Goal: Task Accomplishment & Management: Manage account settings

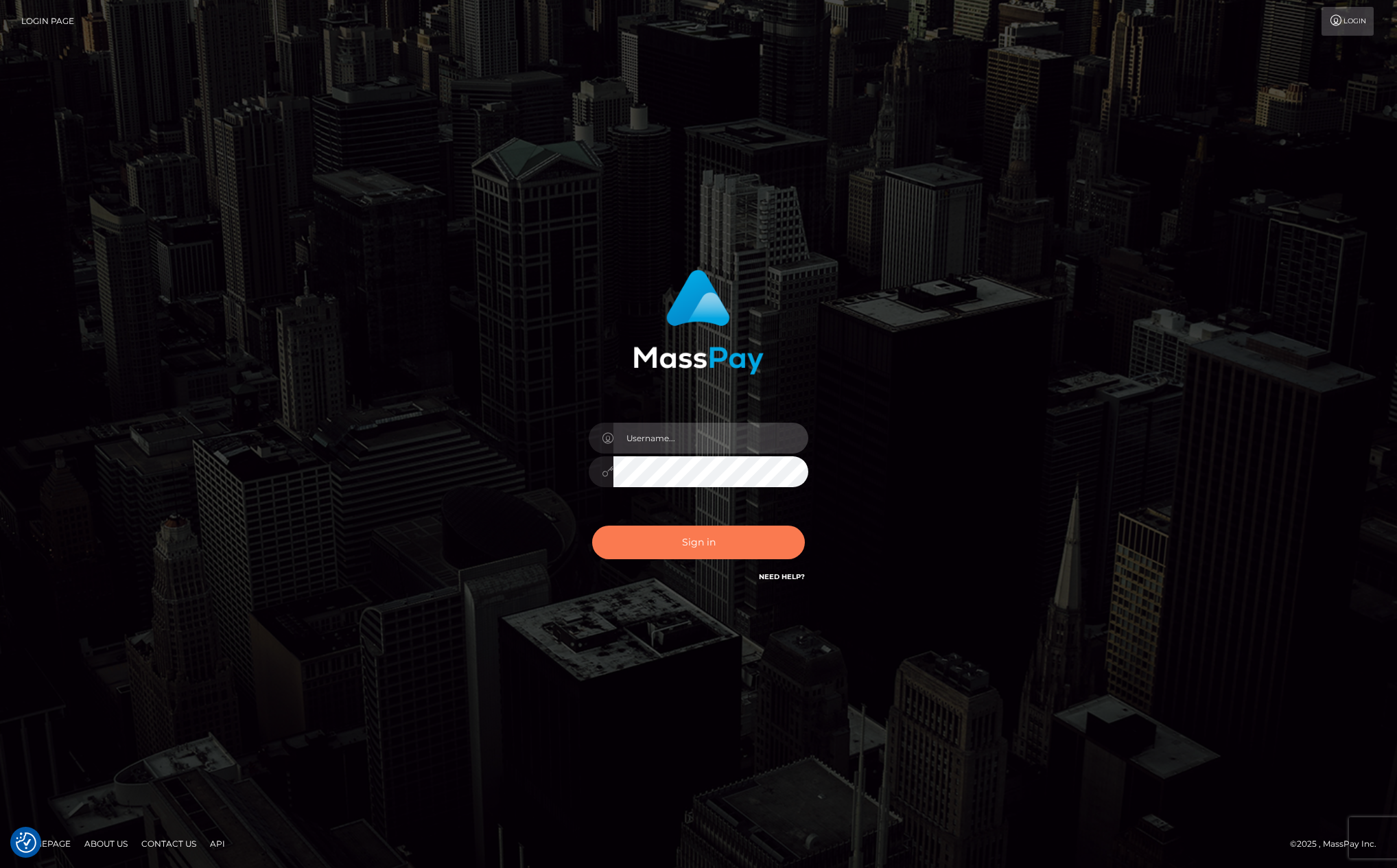
type input "[PERSON_NAME][DOMAIN_NAME]"
click at [692, 526] on button "Sign in" at bounding box center [698, 543] width 213 height 34
click at [690, 539] on button "Sign in" at bounding box center [698, 543] width 213 height 34
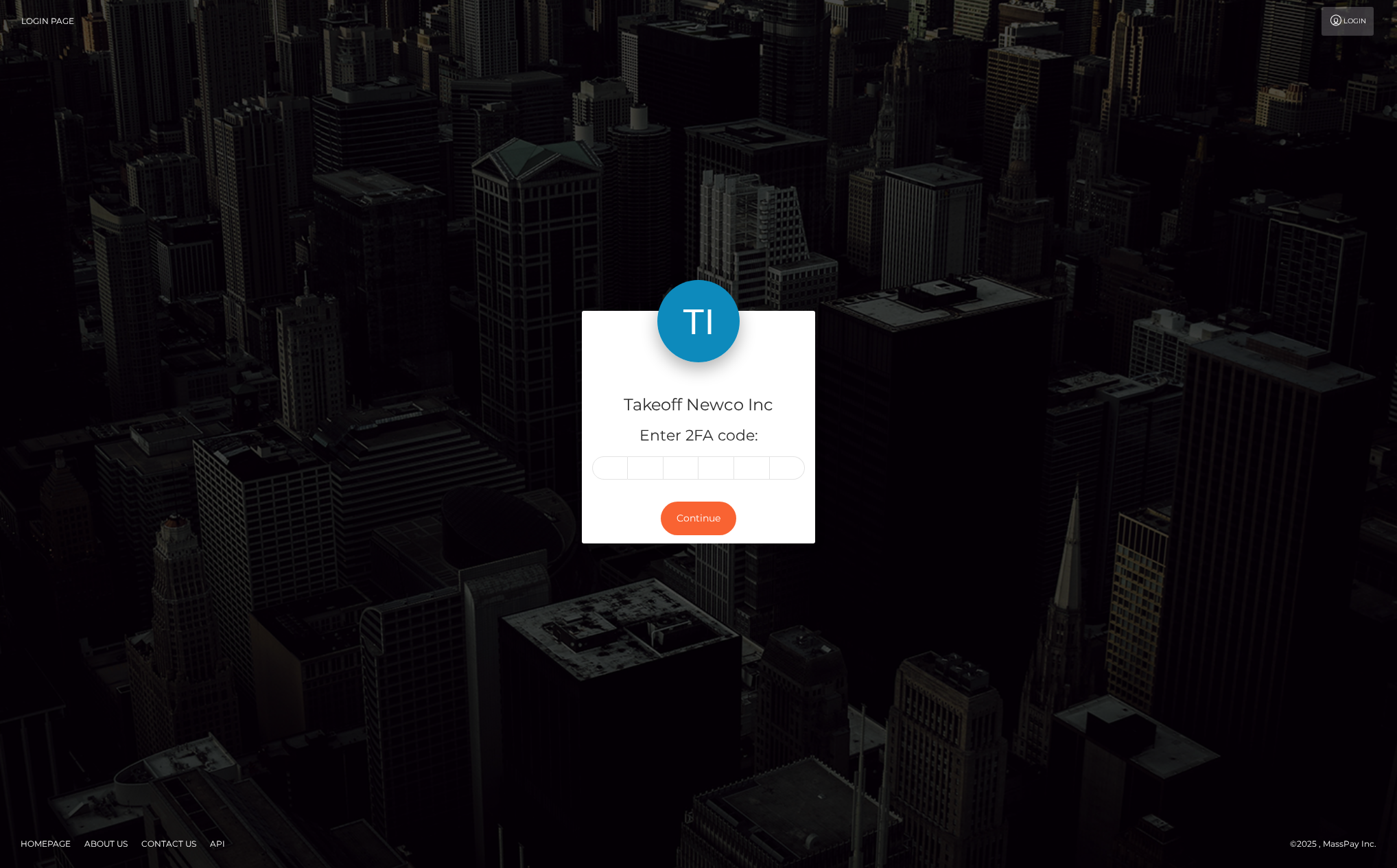
click at [614, 479] on input "text" at bounding box center [610, 467] width 35 height 23
type input "7"
type input "0"
type input "8"
type input "0"
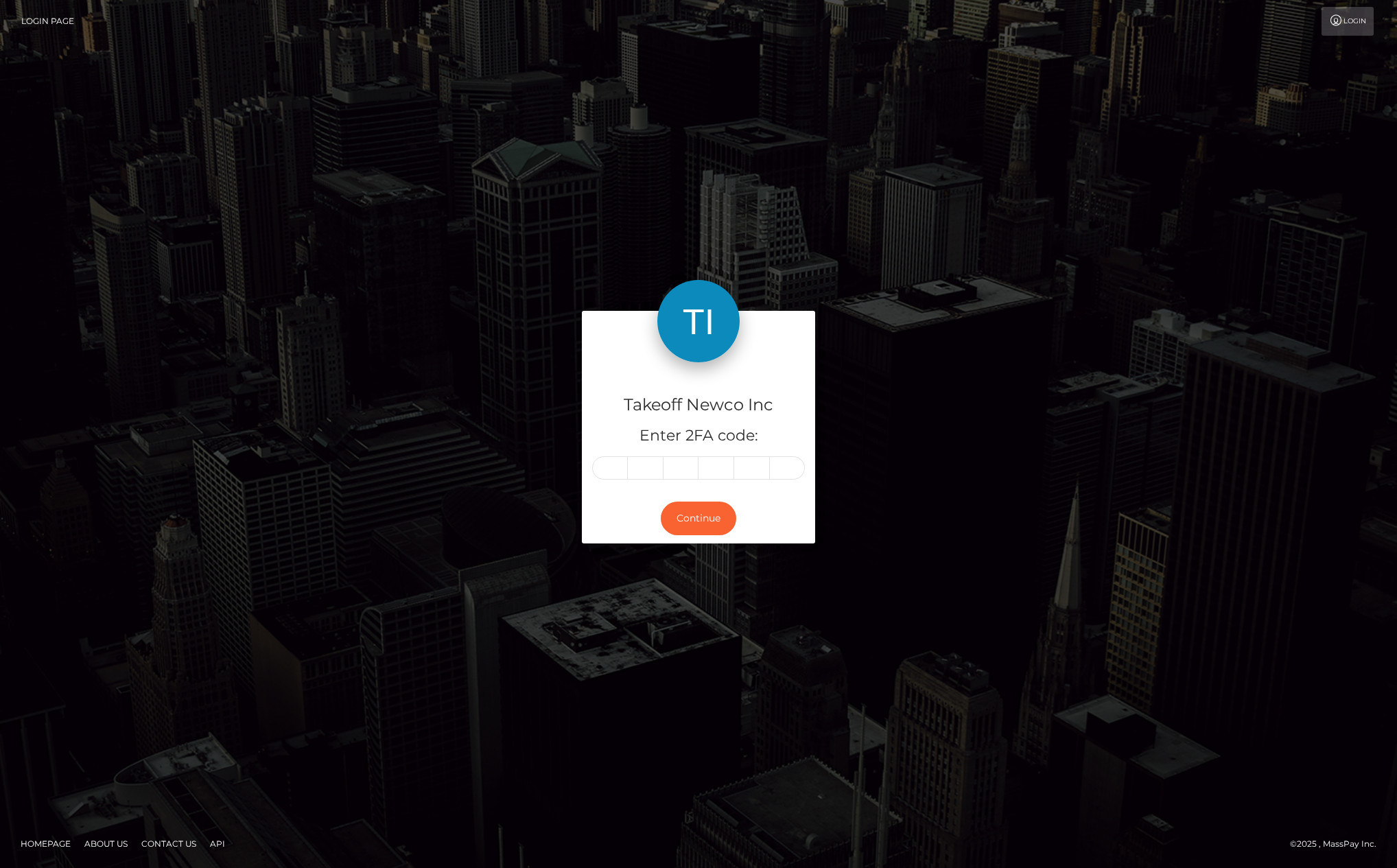
type input "9"
type input "5"
click at [700, 530] on button "Continue" at bounding box center [698, 519] width 76 height 34
